Goal: Information Seeking & Learning: Learn about a topic

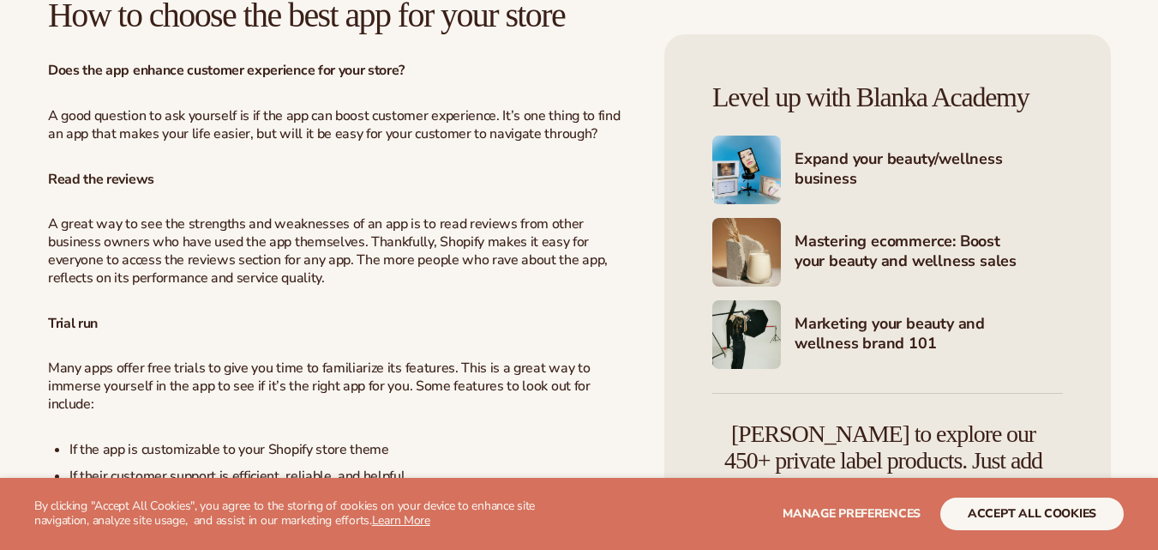
scroll to position [82, 0]
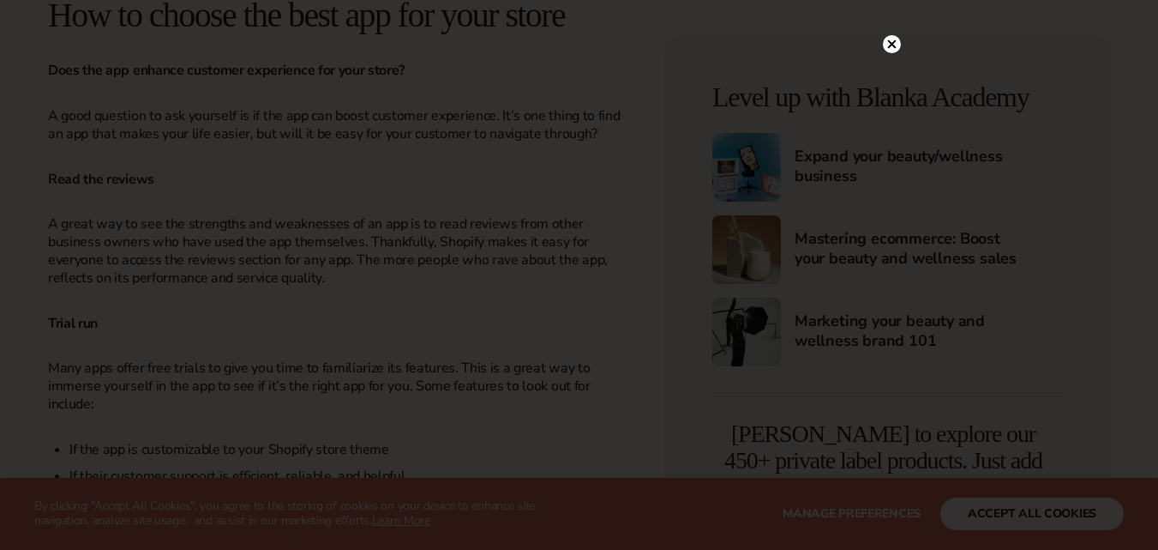
click at [894, 277] on div at bounding box center [579, 275] width 1158 height 550
click at [889, 45] on circle at bounding box center [892, 44] width 18 height 18
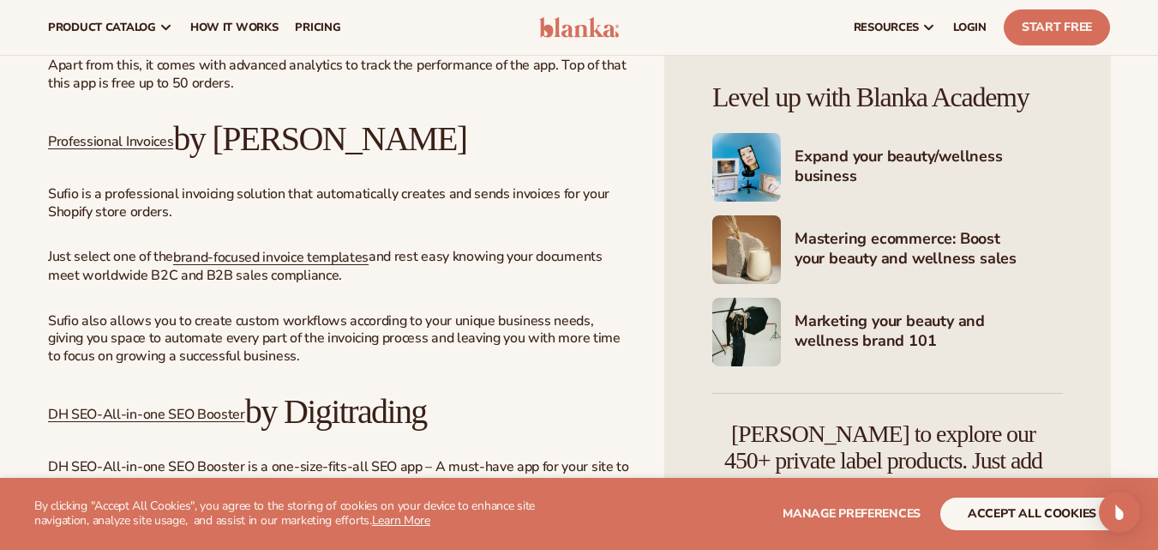
scroll to position [6599, 0]
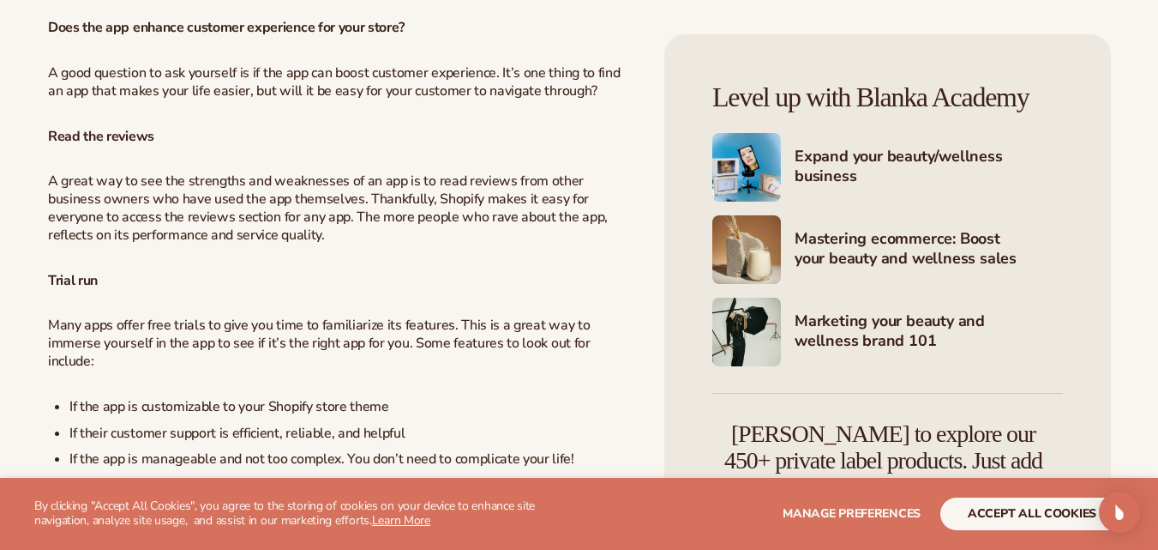
scroll to position [1049, 0]
